Goal: Transaction & Acquisition: Purchase product/service

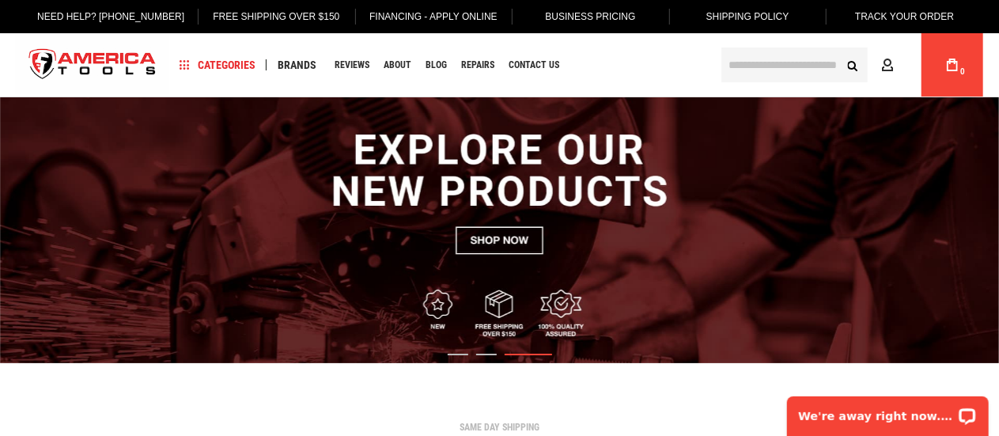
scroll to position [44, 0]
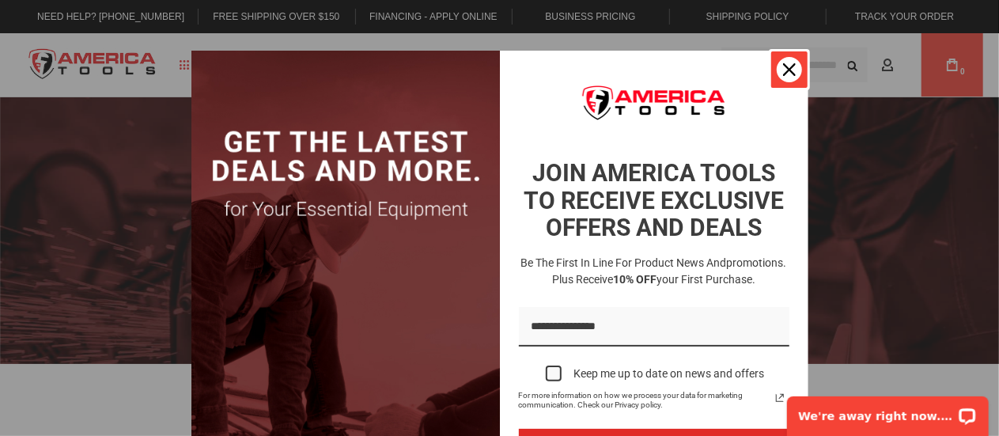
click at [791, 75] on div "Close" at bounding box center [789, 69] width 25 height 25
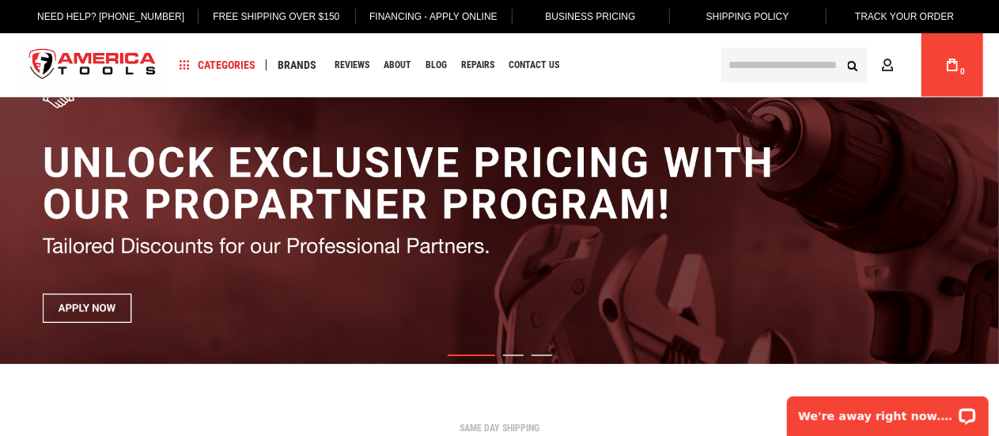
click at [791, 75] on body "The store will not work correctly in the case when cookies are disabled. Langua…" at bounding box center [499, 174] width 999 height 436
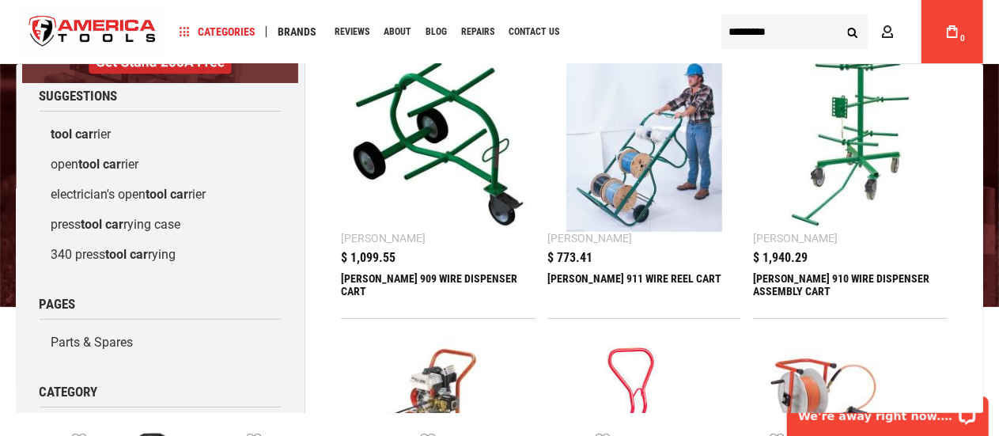
scroll to position [70, 0]
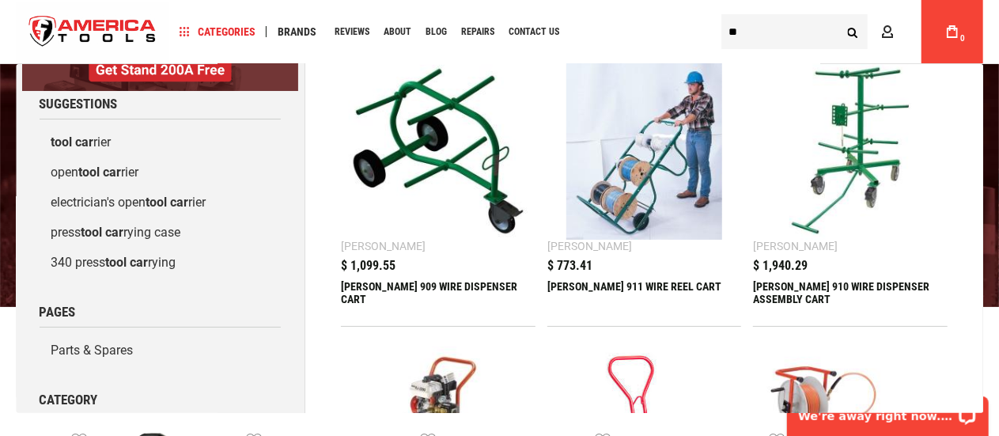
type input "*"
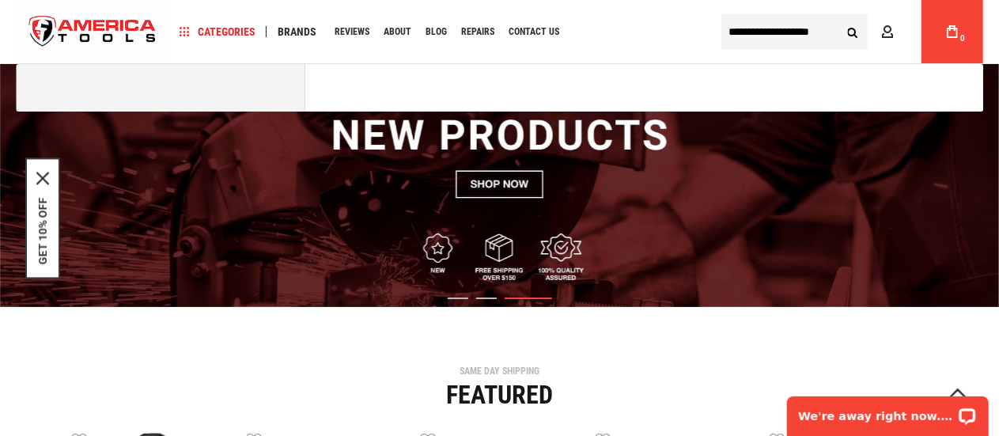
type input "**********"
click at [838, 17] on button "Search" at bounding box center [853, 32] width 30 height 30
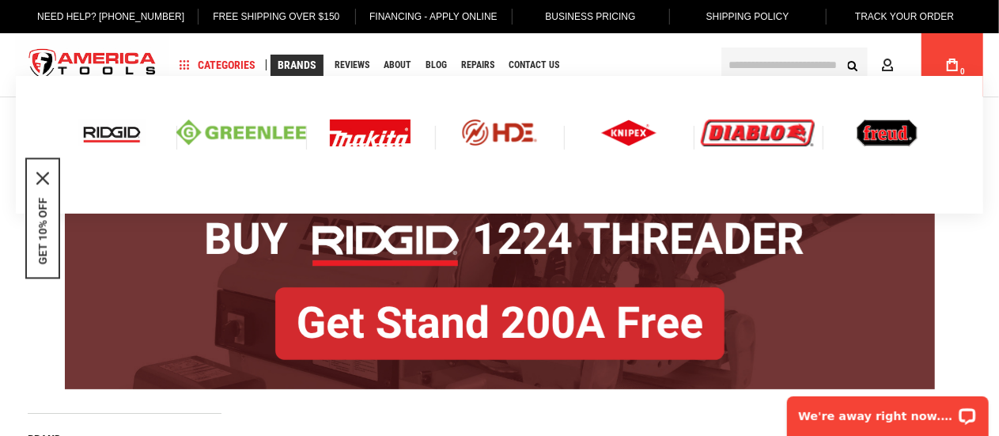
click at [300, 64] on span "Brands" at bounding box center [297, 64] width 39 height 11
click at [297, 55] on link "Brands" at bounding box center [297, 65] width 53 height 21
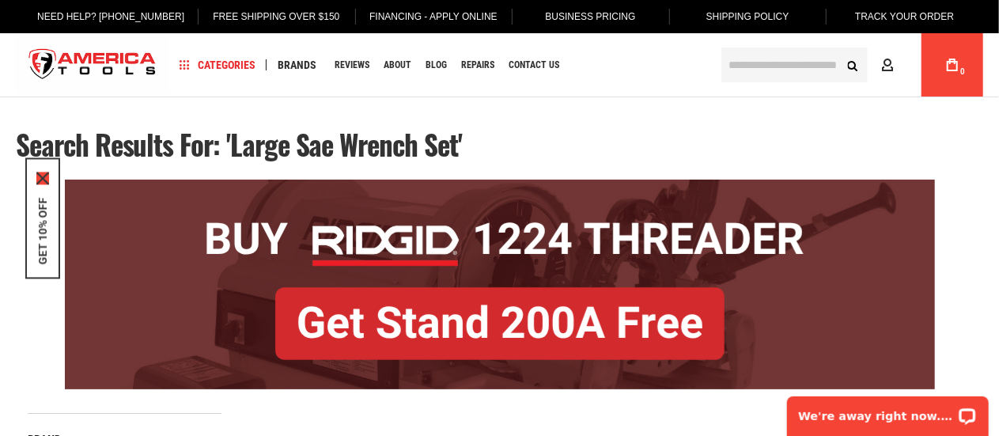
click at [48, 173] on icon "close icon" at bounding box center [42, 178] width 13 height 13
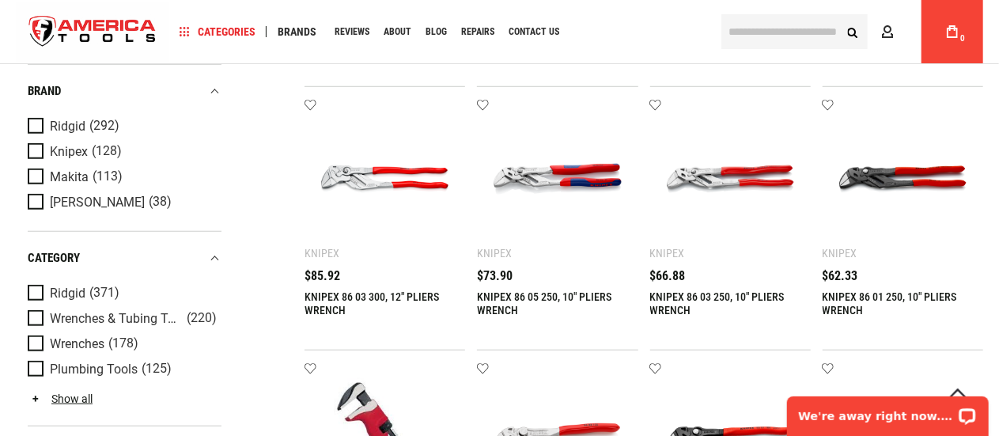
scroll to position [618, 0]
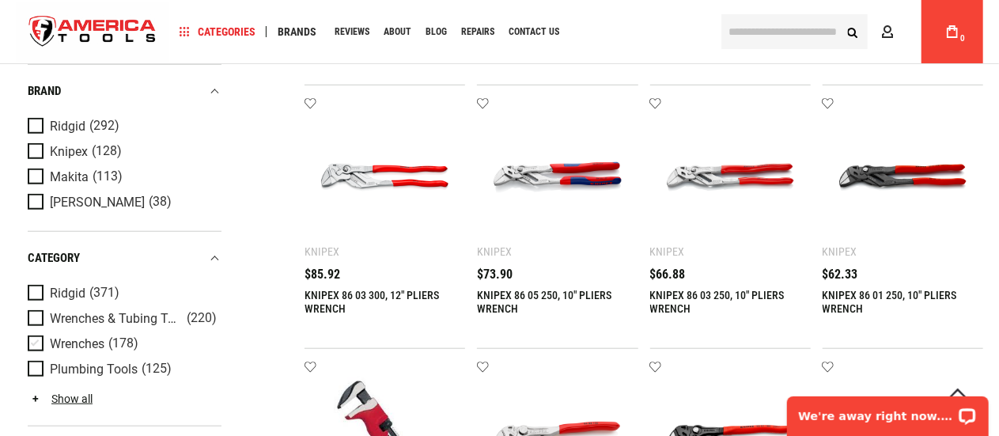
click at [44, 340] on span "Product Filters" at bounding box center [39, 343] width 22 height 17
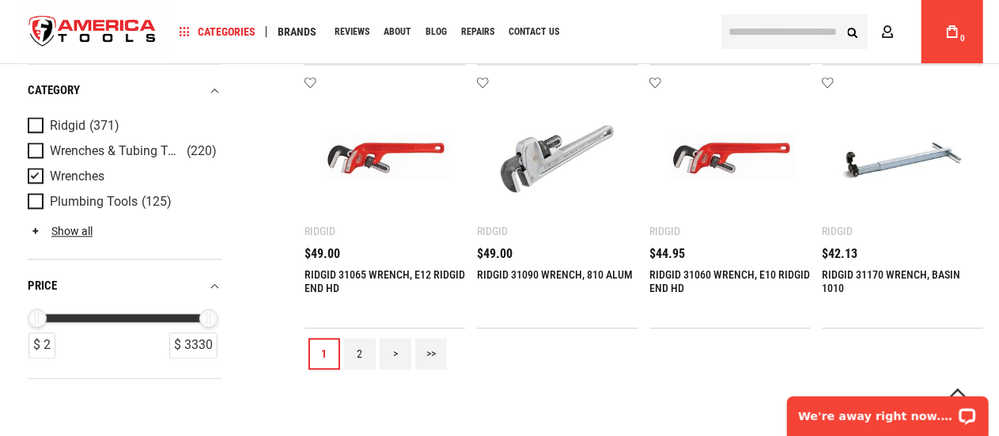
scroll to position [1763, 0]
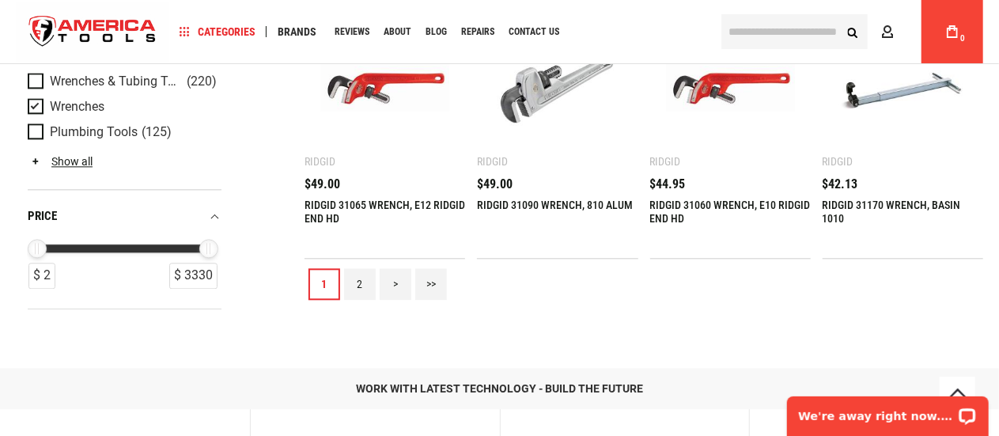
click at [397, 286] on link ">" at bounding box center [396, 284] width 32 height 32
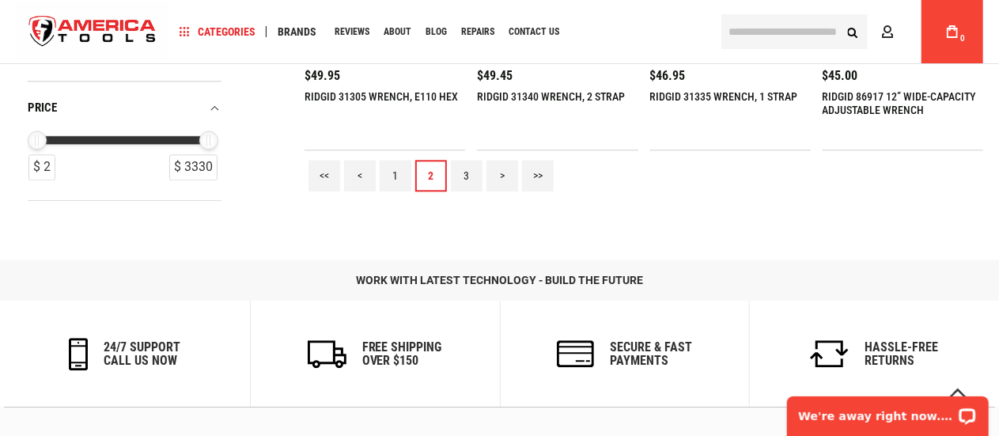
scroll to position [1871, 0]
click at [465, 184] on link "3" at bounding box center [467, 177] width 32 height 32
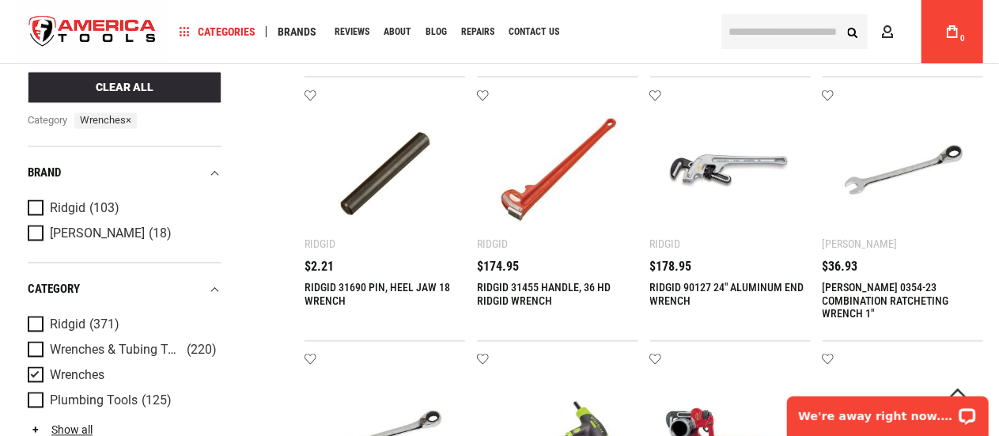
scroll to position [1416, 0]
